Goal: Information Seeking & Learning: Learn about a topic

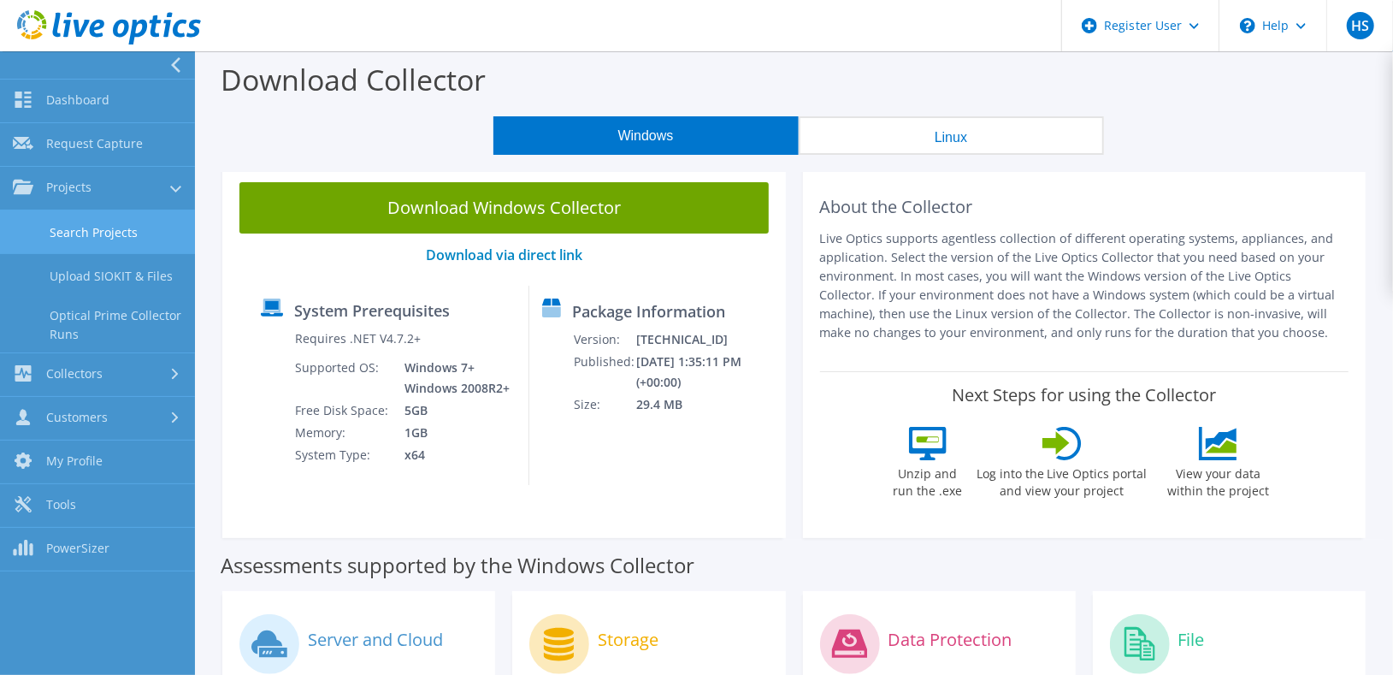
click at [67, 222] on link "Search Projects" at bounding box center [97, 232] width 195 height 44
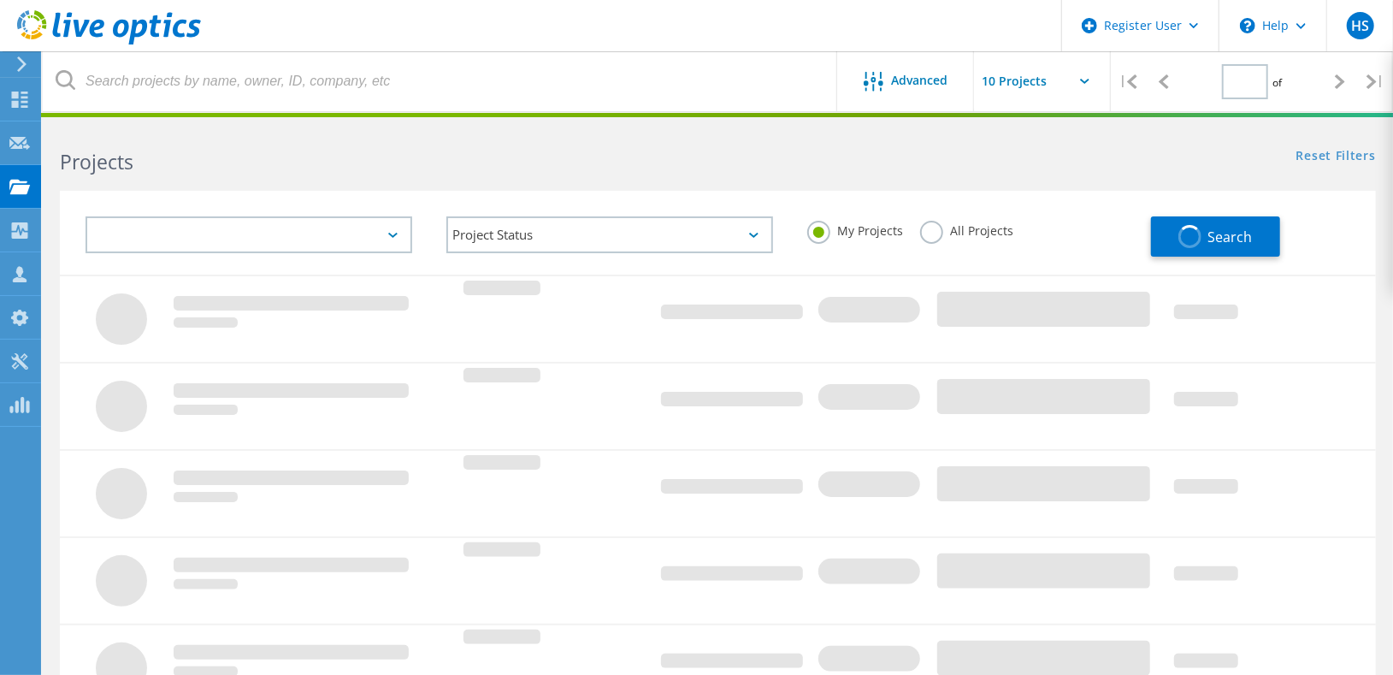
type input "1"
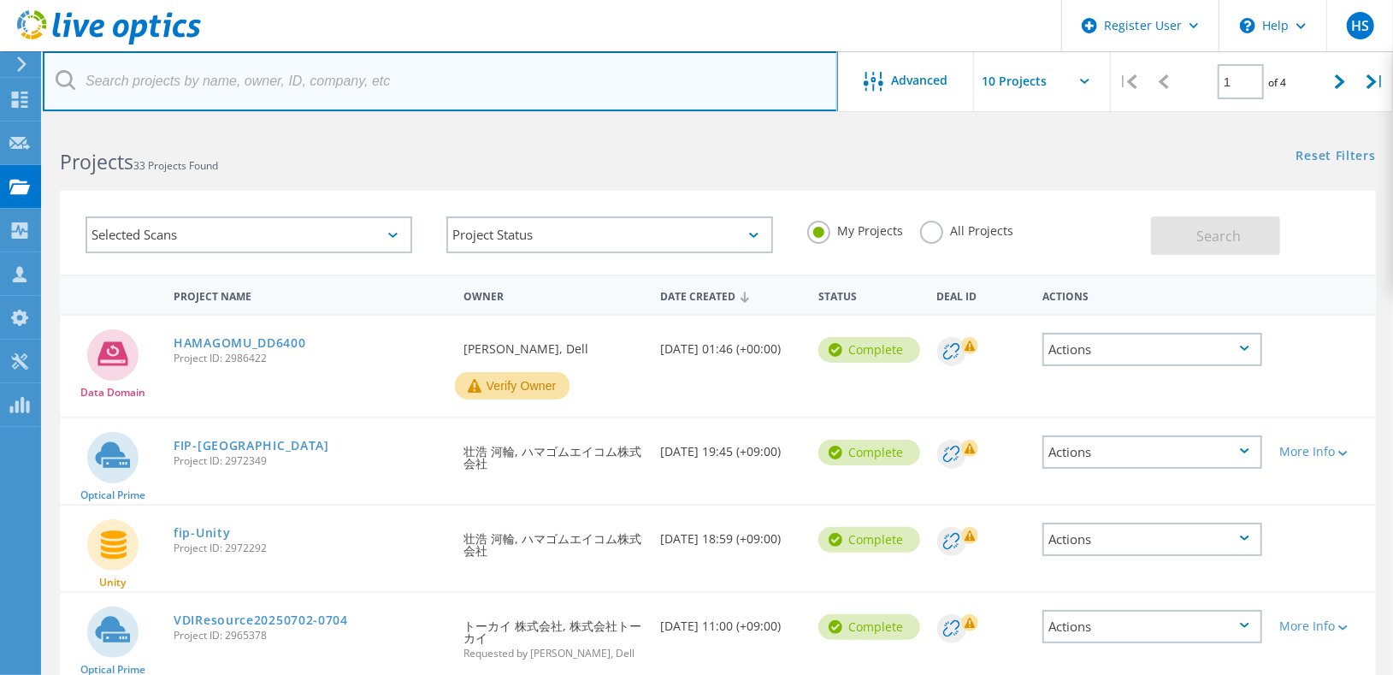
click at [672, 79] on input "text" at bounding box center [441, 81] width 796 height 60
paste input "1451395"
type input "1451395"
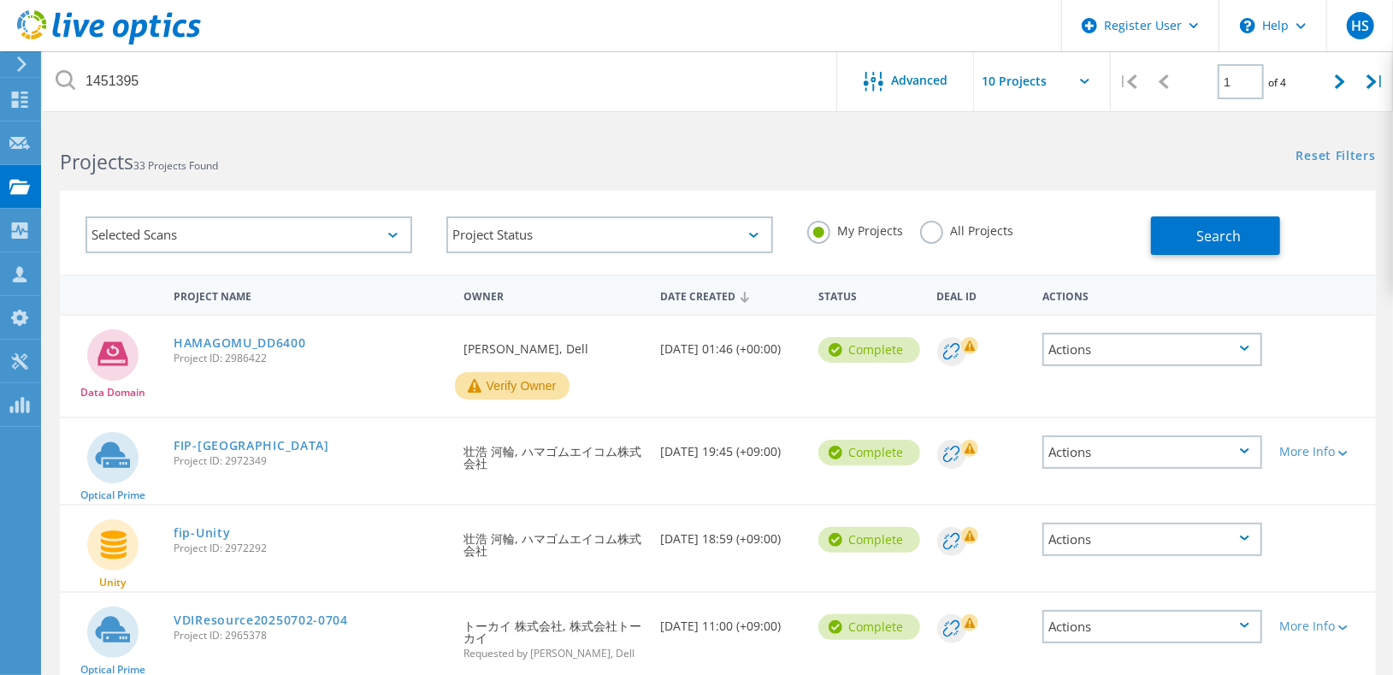
click at [928, 228] on label "All Projects" at bounding box center [966, 229] width 93 height 16
click at [0, 0] on input "All Projects" at bounding box center [0, 0] width 0 height 0
click at [1227, 227] on span "Search" at bounding box center [1219, 236] width 44 height 19
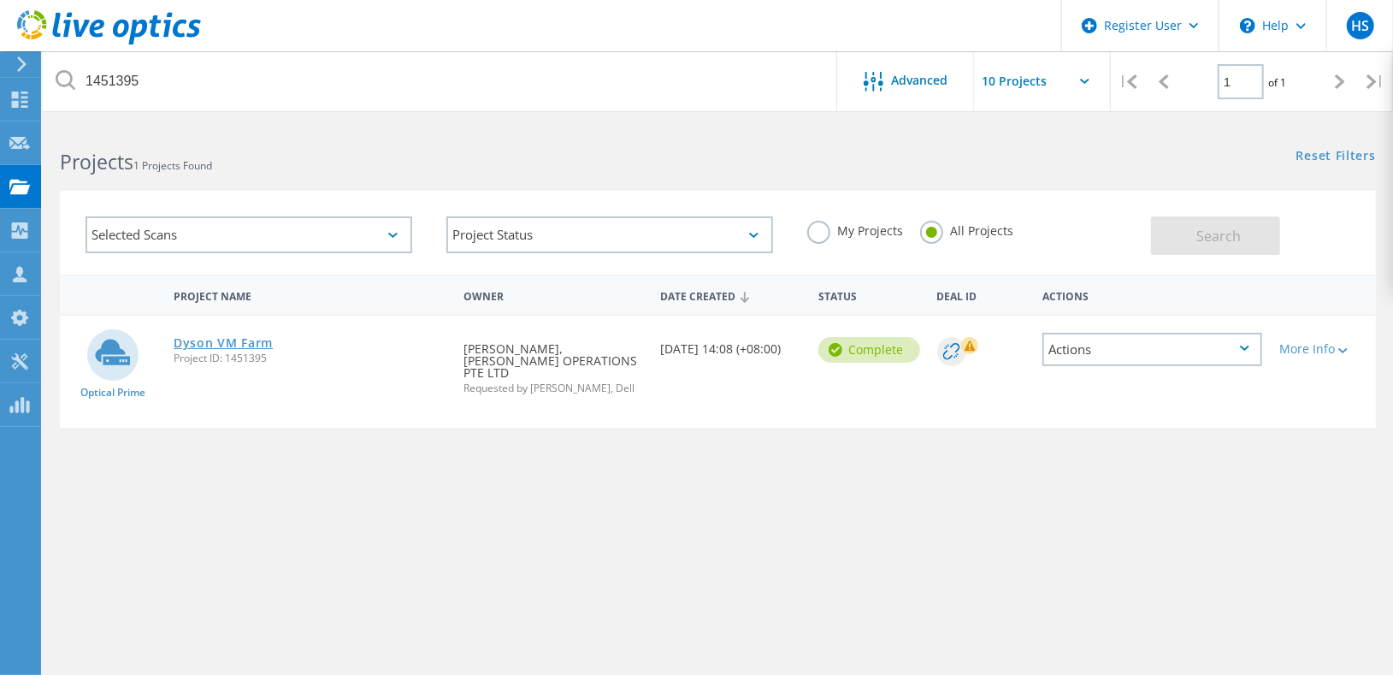
click at [240, 340] on link "Dyson VM Farm" at bounding box center [223, 343] width 99 height 12
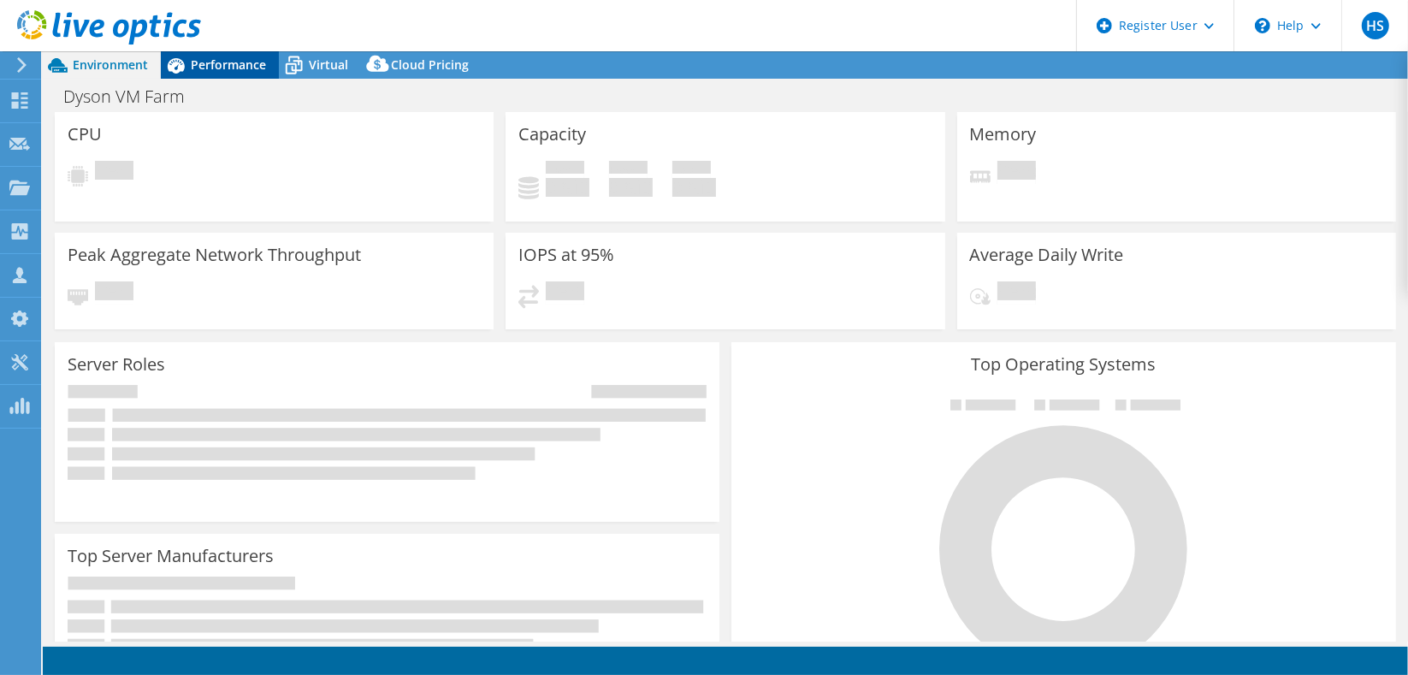
click at [234, 67] on span "Performance" at bounding box center [228, 64] width 75 height 16
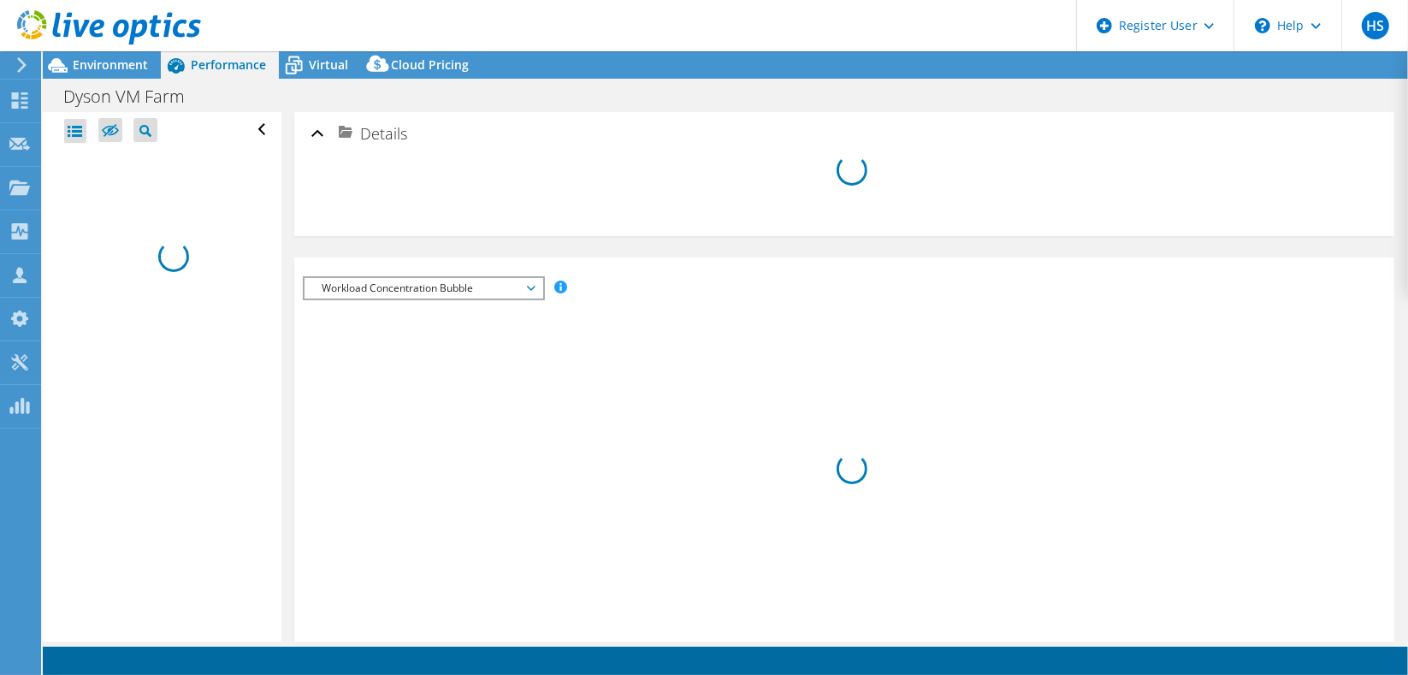
select select "Tokyo"
select select "USD"
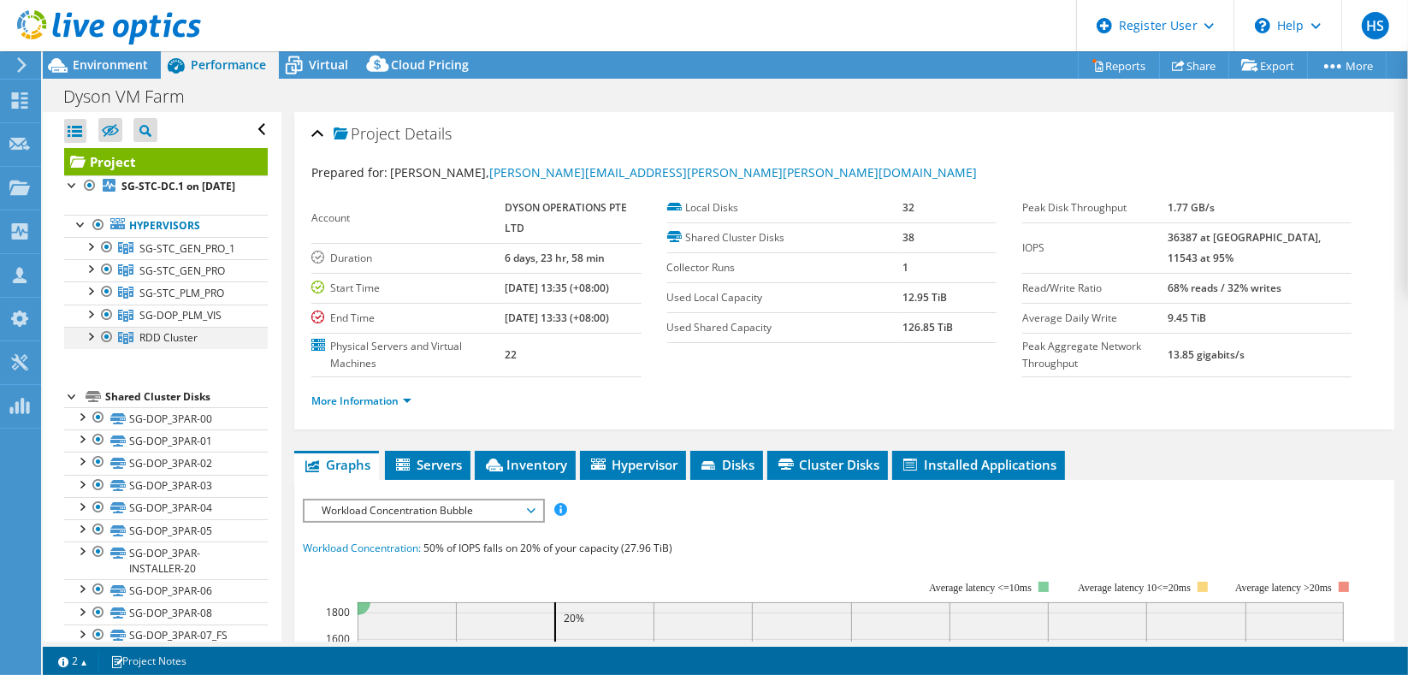
click at [86, 338] on div at bounding box center [89, 335] width 17 height 17
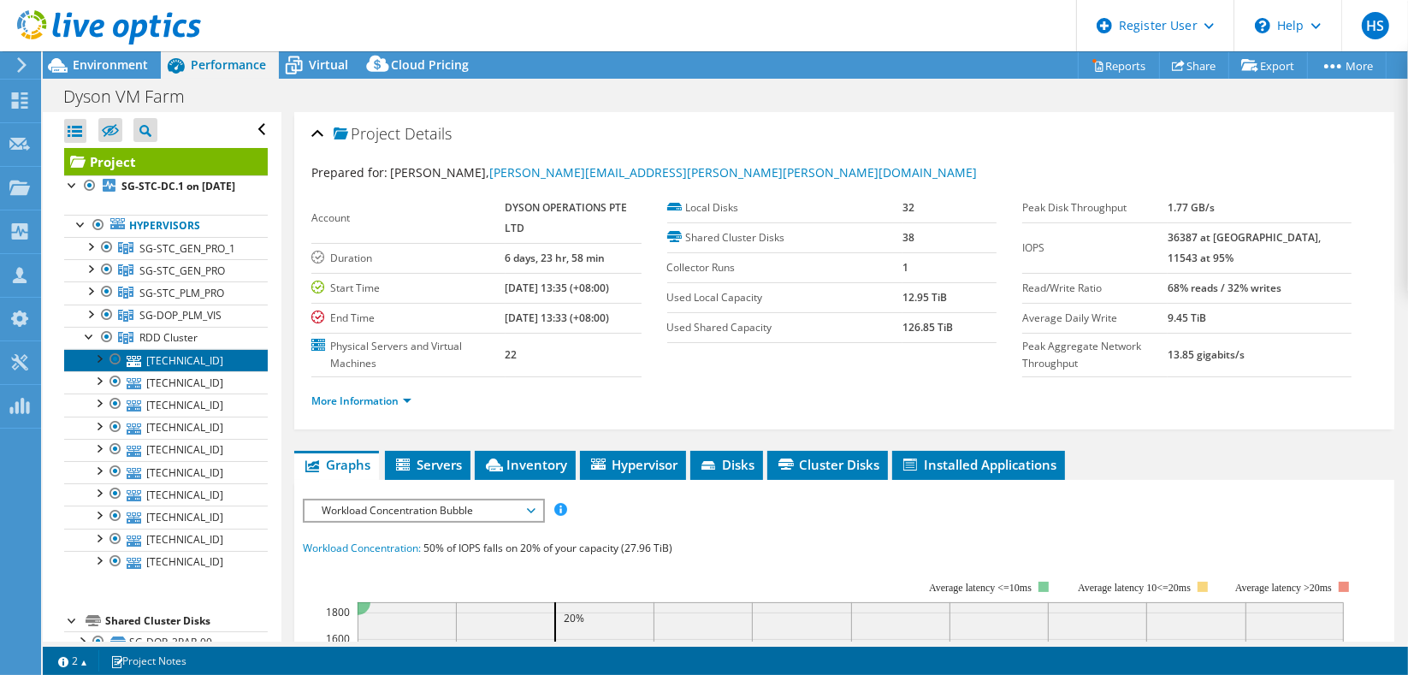
click at [168, 352] on link "10.47.62.101" at bounding box center [166, 360] width 204 height 22
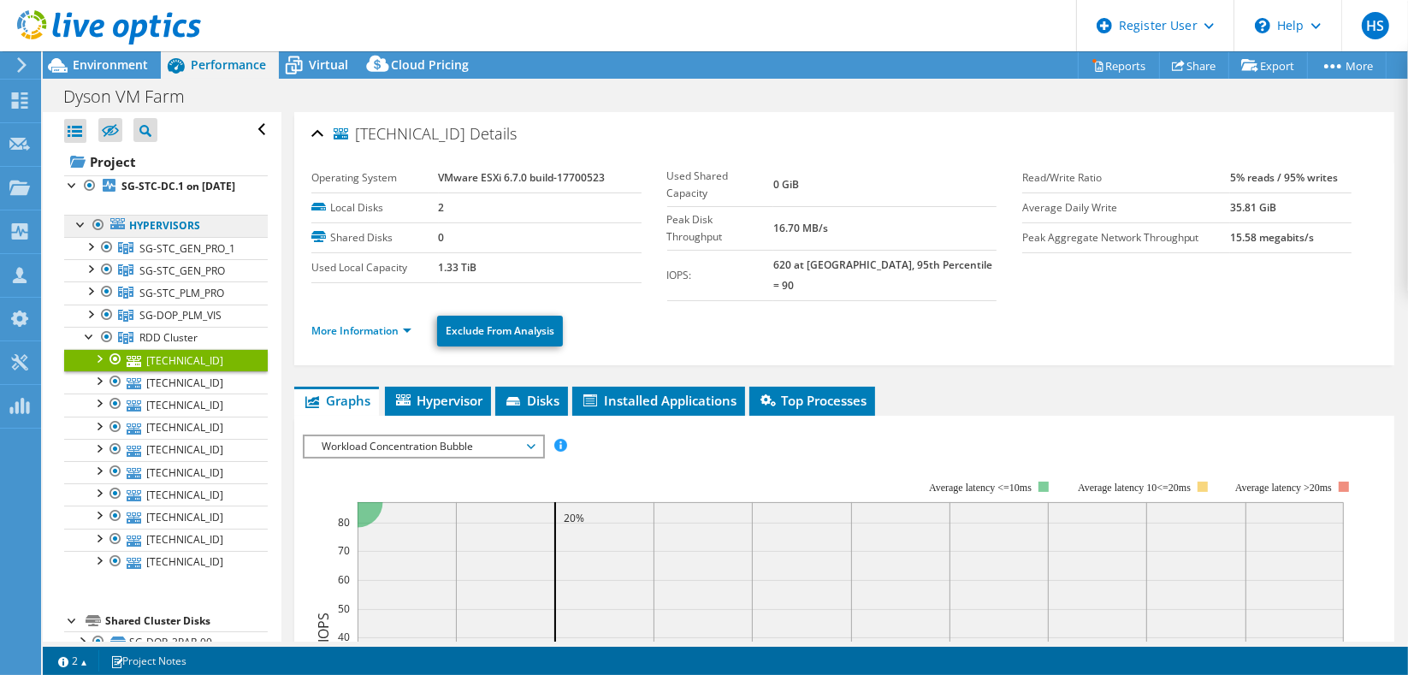
click at [148, 216] on link "Hypervisors" at bounding box center [166, 226] width 204 height 22
click at [87, 311] on div at bounding box center [89, 313] width 17 height 17
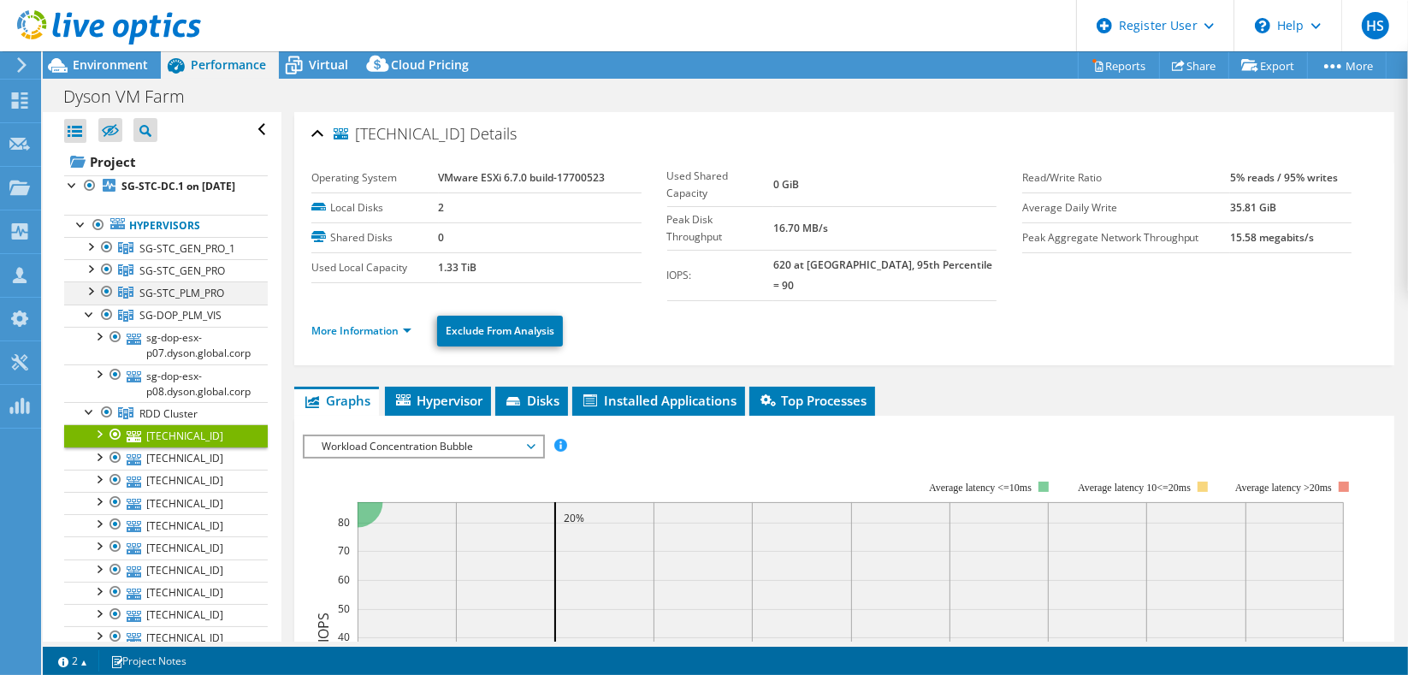
click at [93, 287] on div at bounding box center [89, 289] width 17 height 17
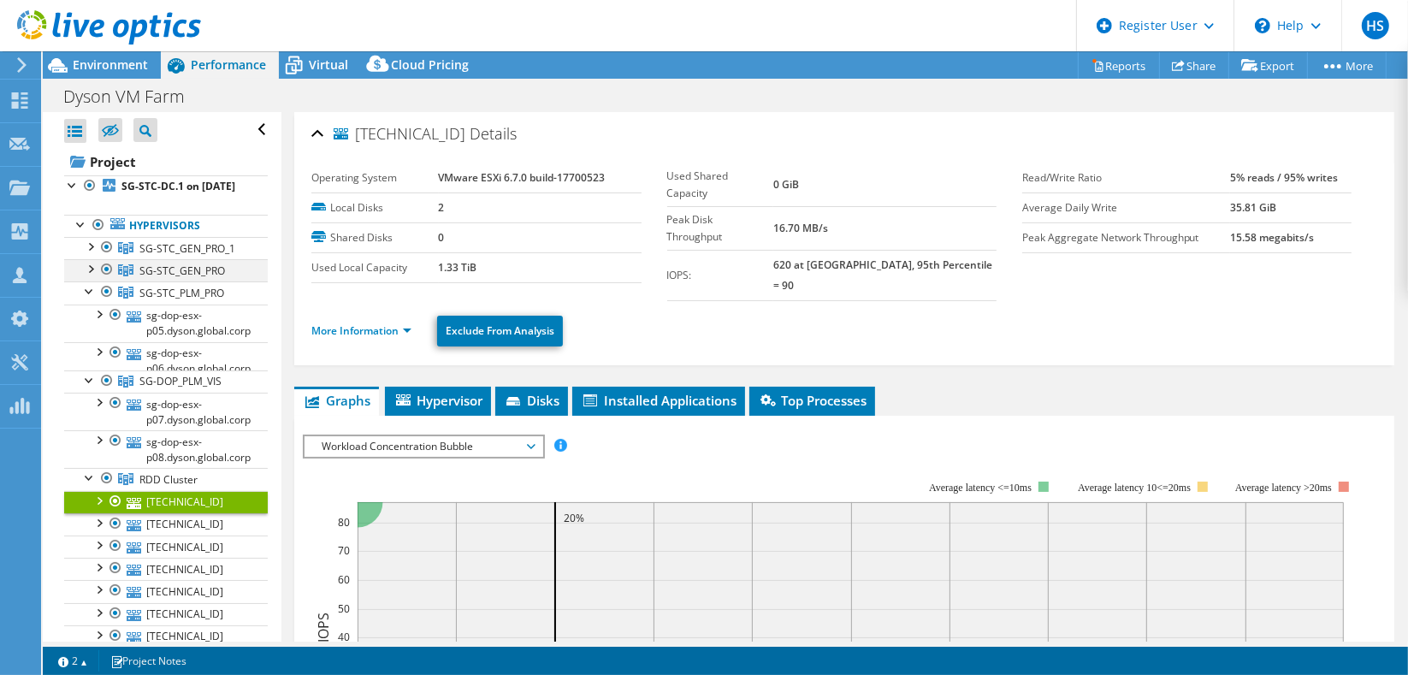
click at [88, 276] on div at bounding box center [89, 267] width 17 height 17
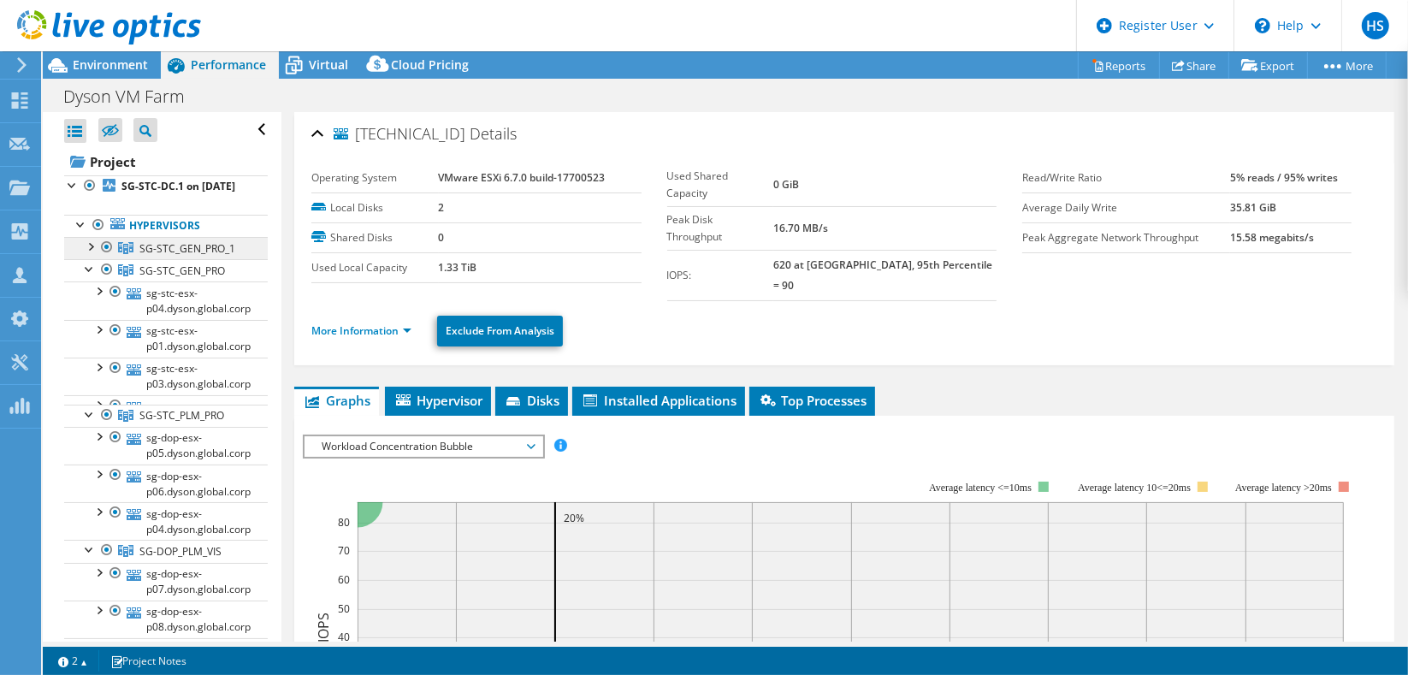
click at [86, 250] on link "SG-STC_GEN_PRO_1" at bounding box center [166, 248] width 204 height 22
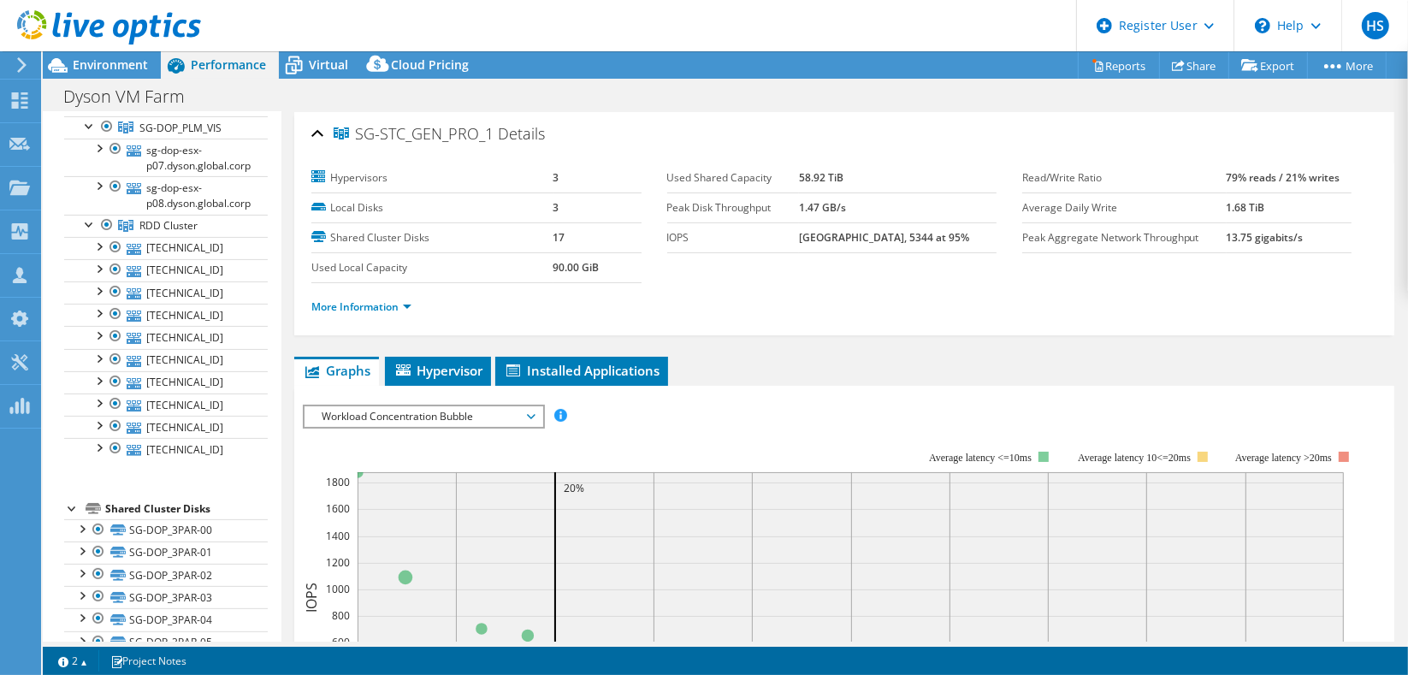
scroll to position [453, 0]
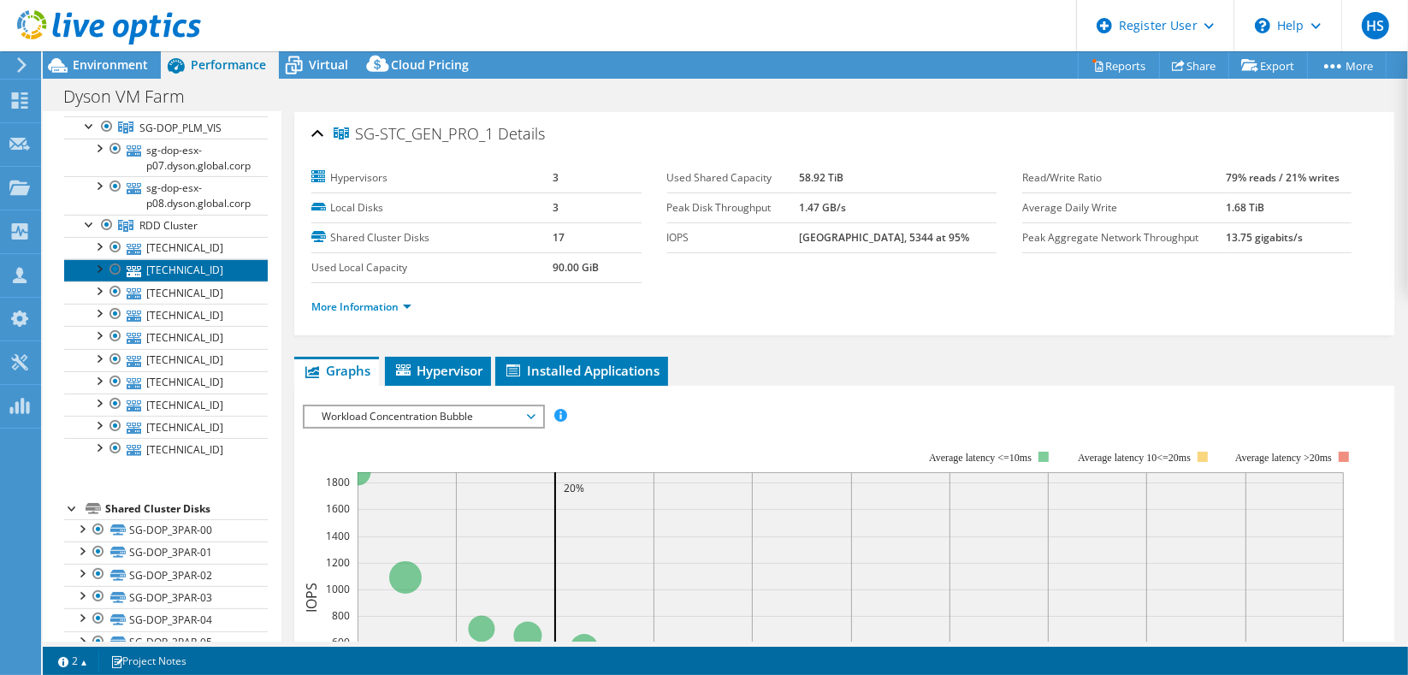
click at [216, 259] on link "10.47.62.102" at bounding box center [166, 270] width 204 height 22
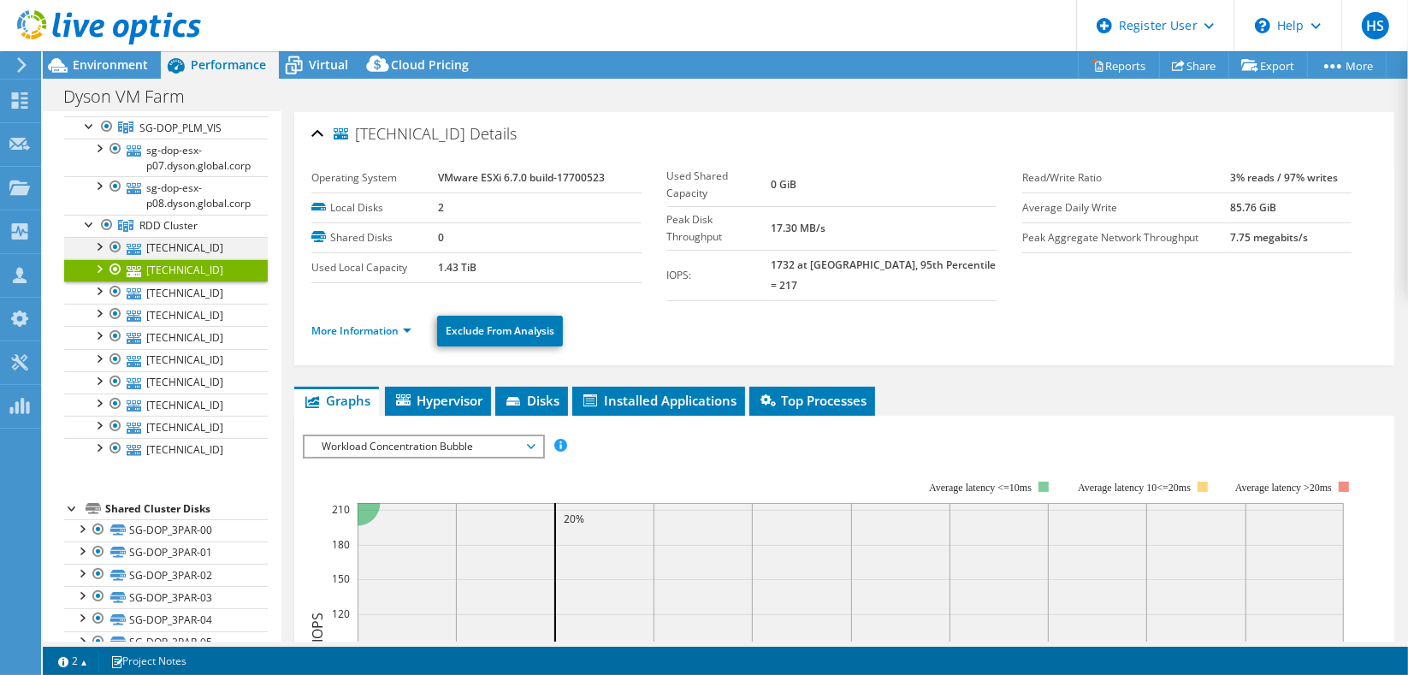
click at [94, 237] on div at bounding box center [98, 245] width 17 height 17
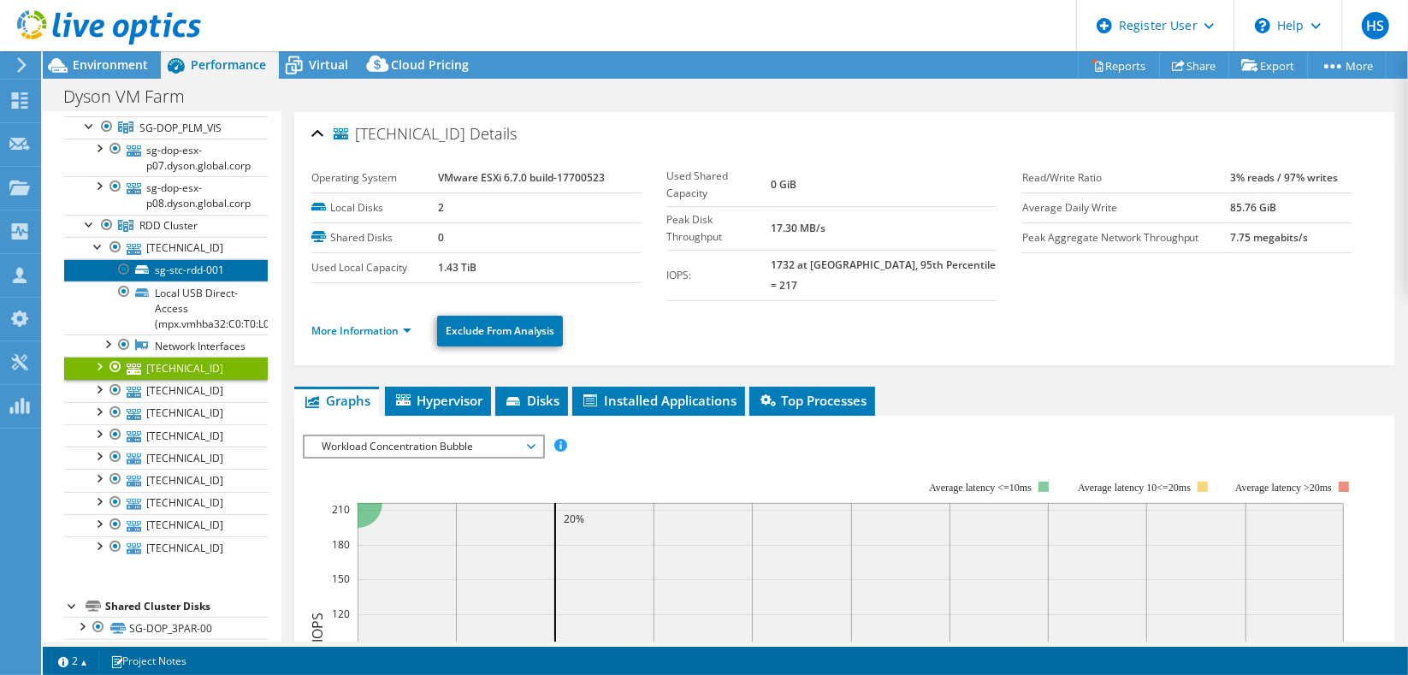
click at [207, 259] on link "sg-stc-rdd-001" at bounding box center [166, 270] width 204 height 22
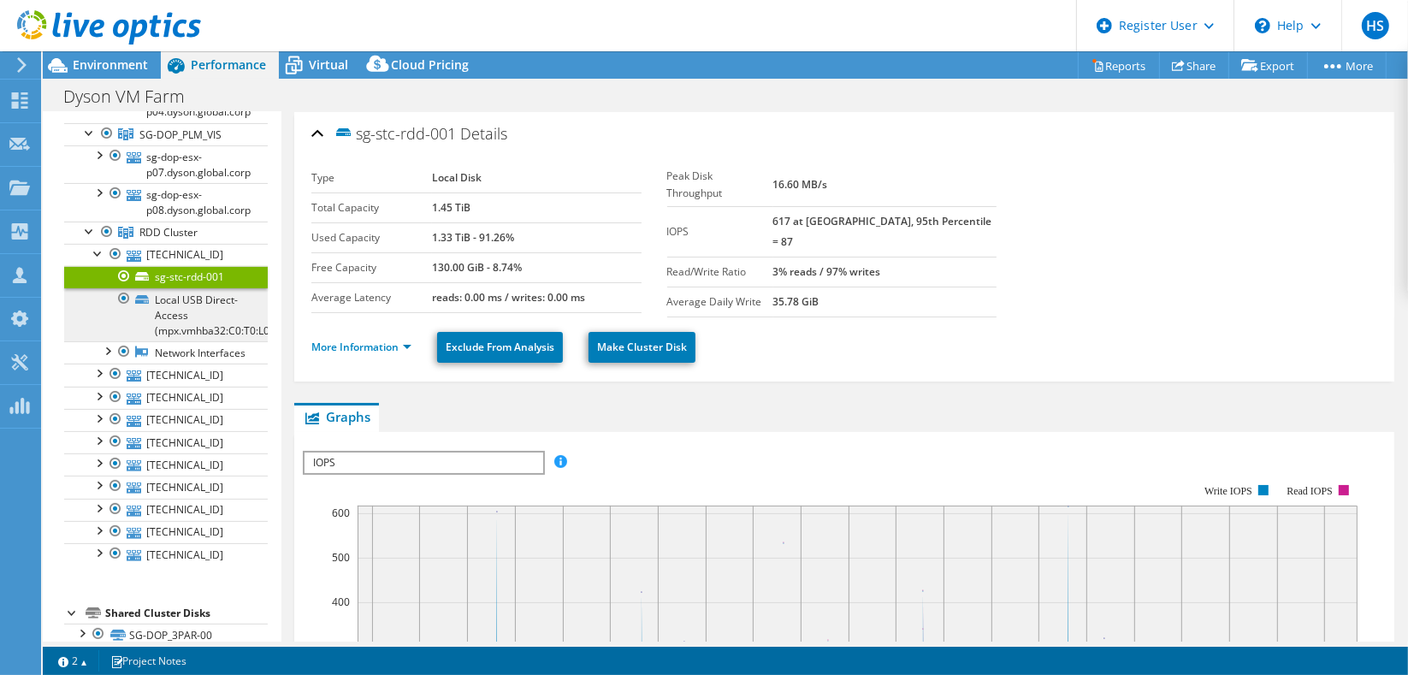
scroll to position [445, 0]
click at [98, 388] on div at bounding box center [98, 396] width 17 height 17
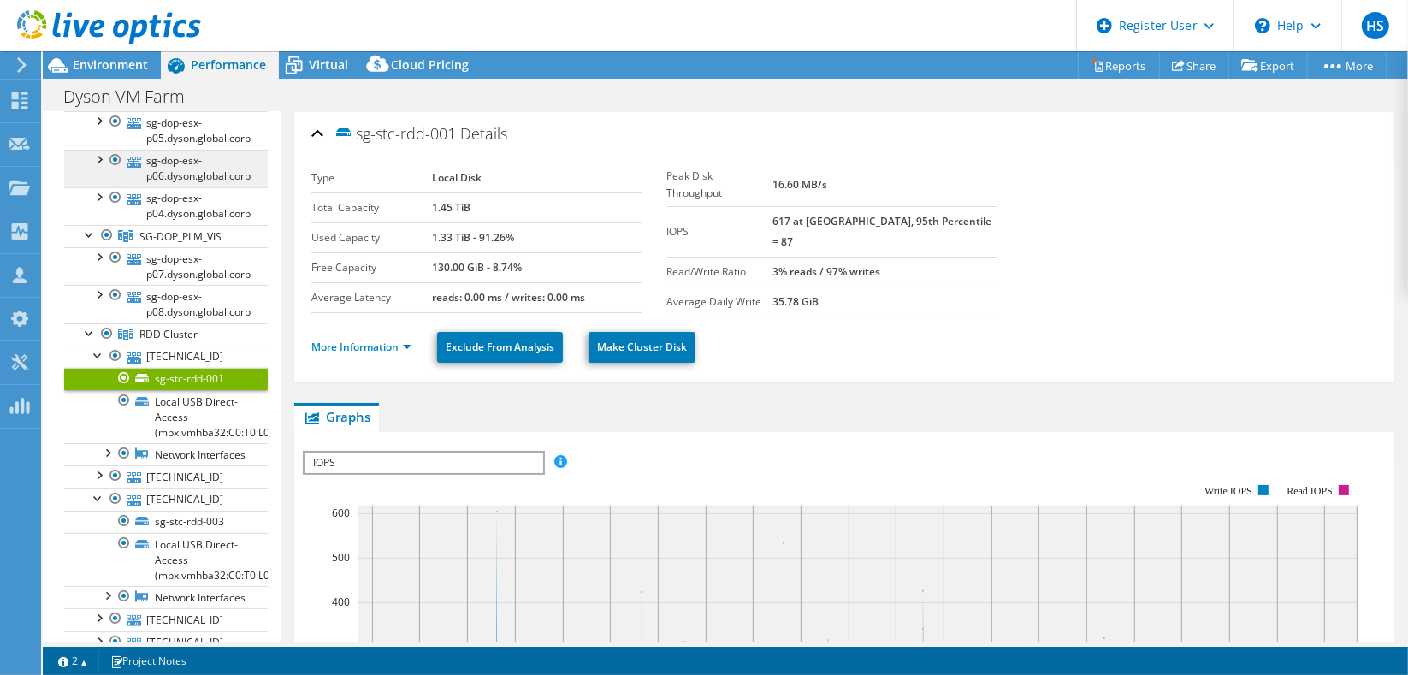
scroll to position [346, 0]
